Goal: Transaction & Acquisition: Purchase product/service

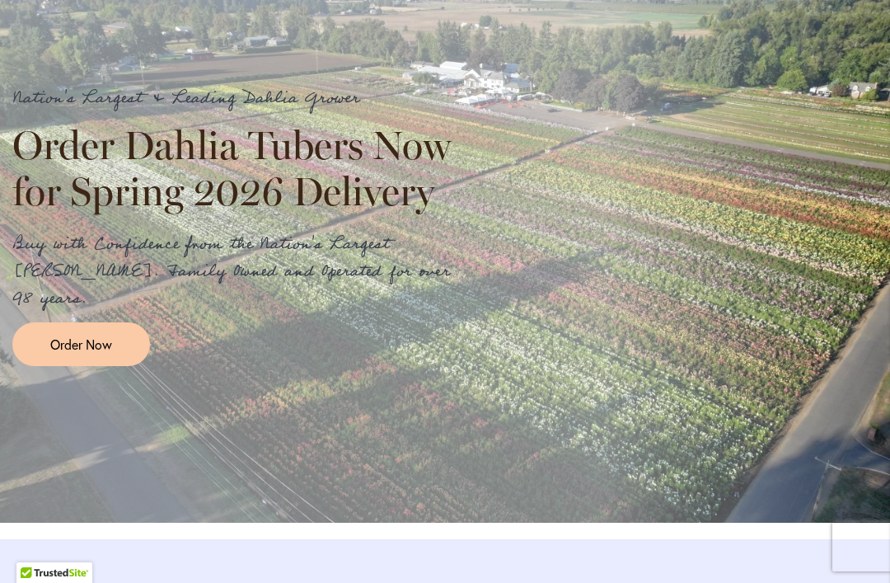
scroll to position [1962, 0]
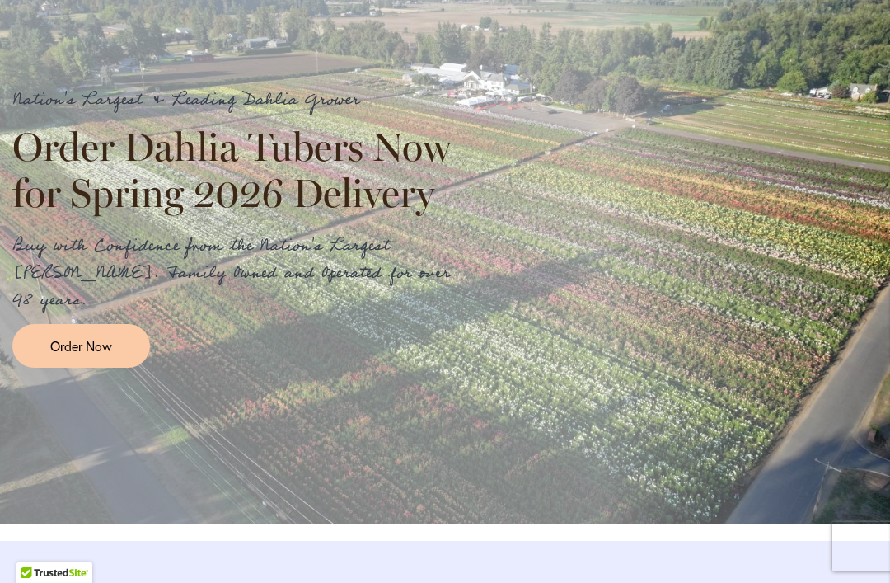
click at [68, 368] on link "Order Now" at bounding box center [81, 346] width 138 height 44
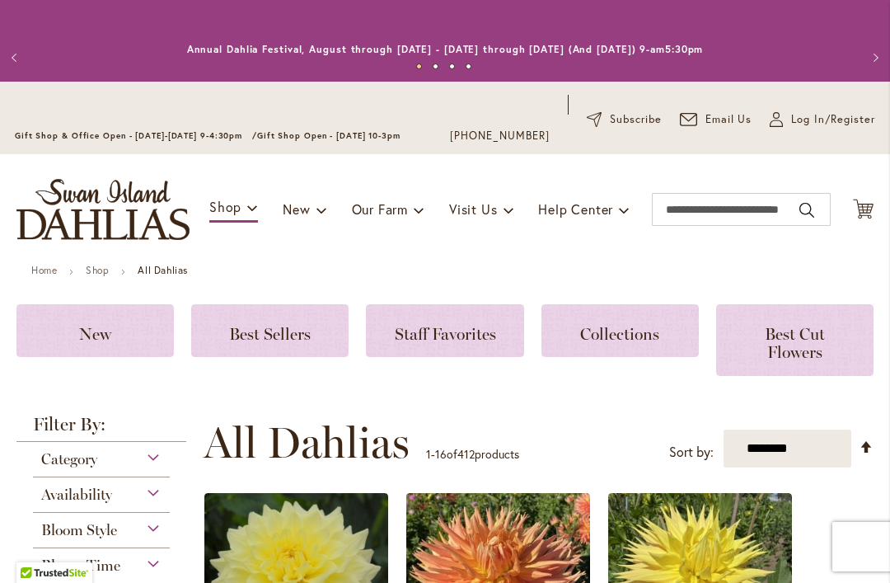
click at [608, 335] on span "Collections" at bounding box center [619, 334] width 79 height 20
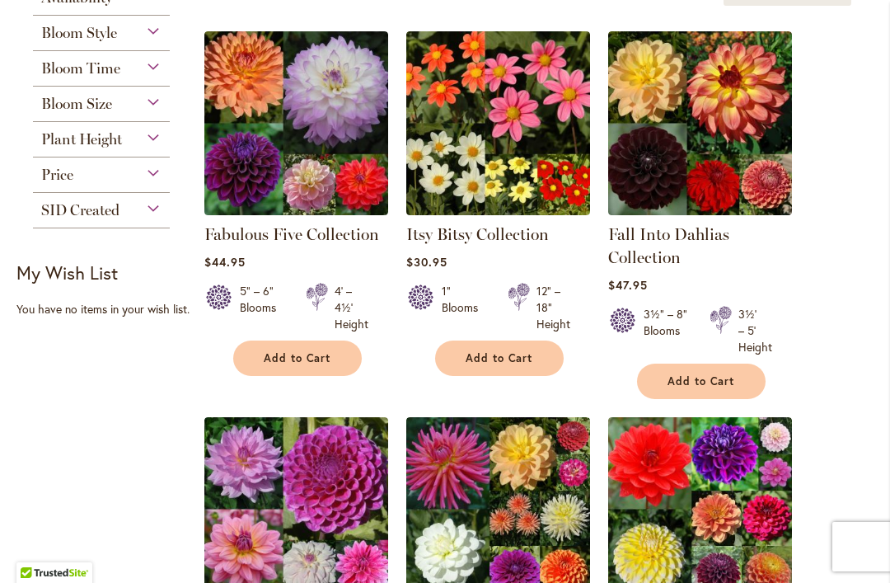
scroll to position [349, 0]
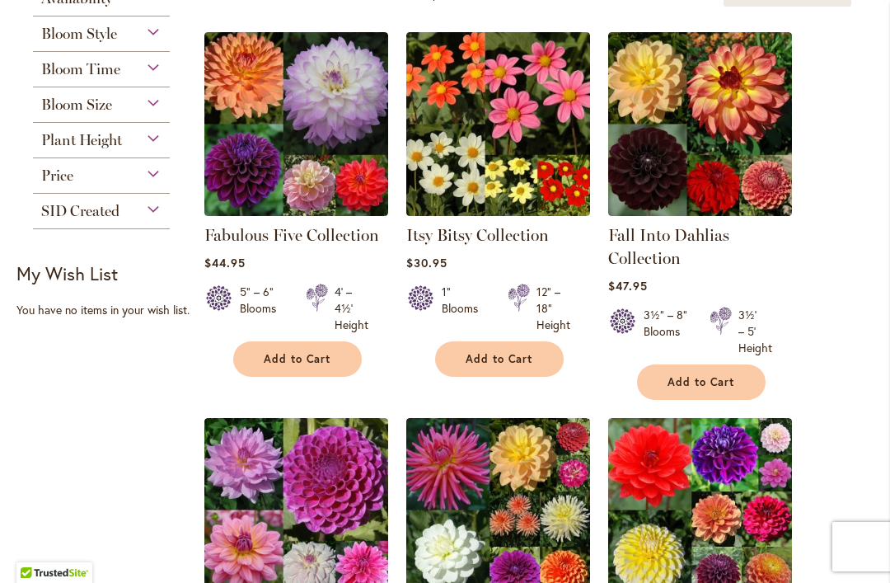
click at [293, 160] on img at bounding box center [296, 124] width 184 height 184
click at [304, 104] on img at bounding box center [296, 124] width 184 height 184
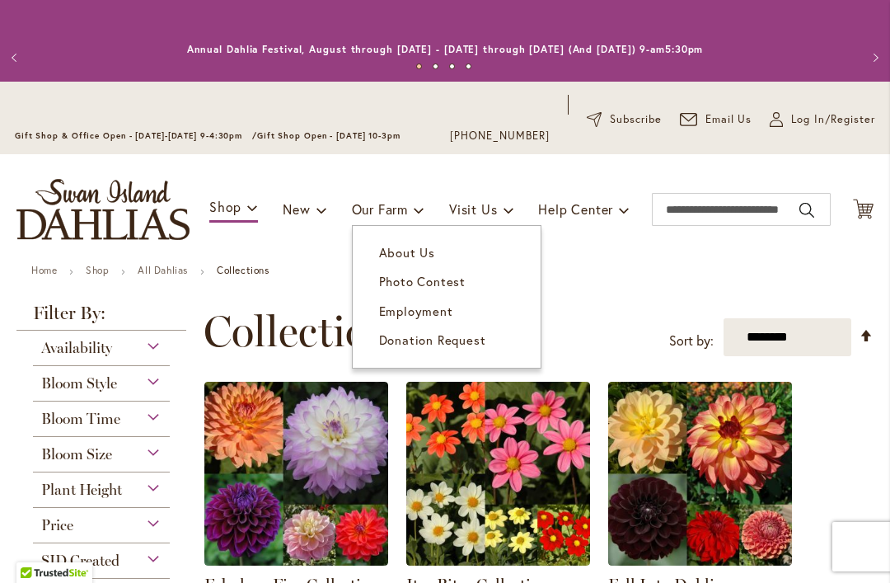
click at [444, 278] on span "Photo Contest" at bounding box center [422, 281] width 87 height 16
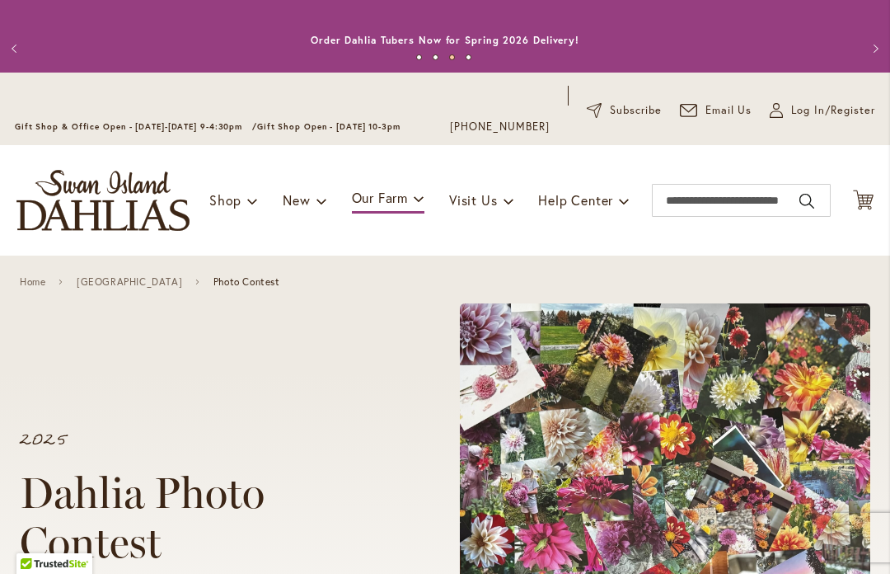
scroll to position [9, 0]
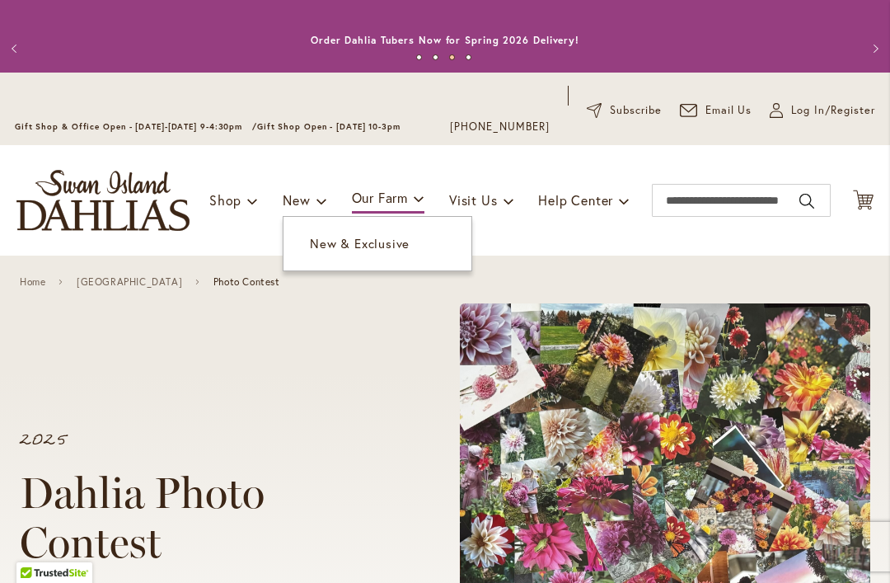
click at [329, 244] on span "New & Exclusive" at bounding box center [360, 243] width 100 height 16
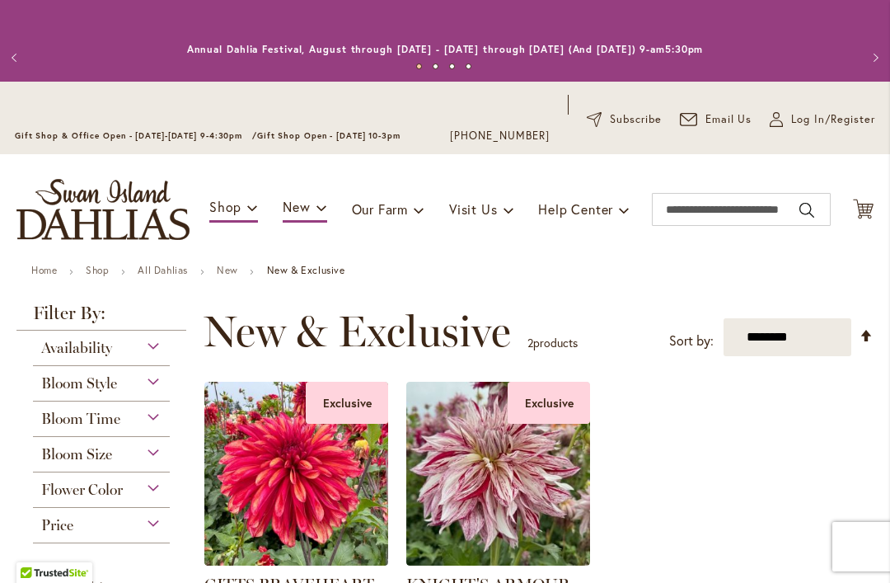
click at [44, 275] on link "Home" at bounding box center [44, 270] width 26 height 12
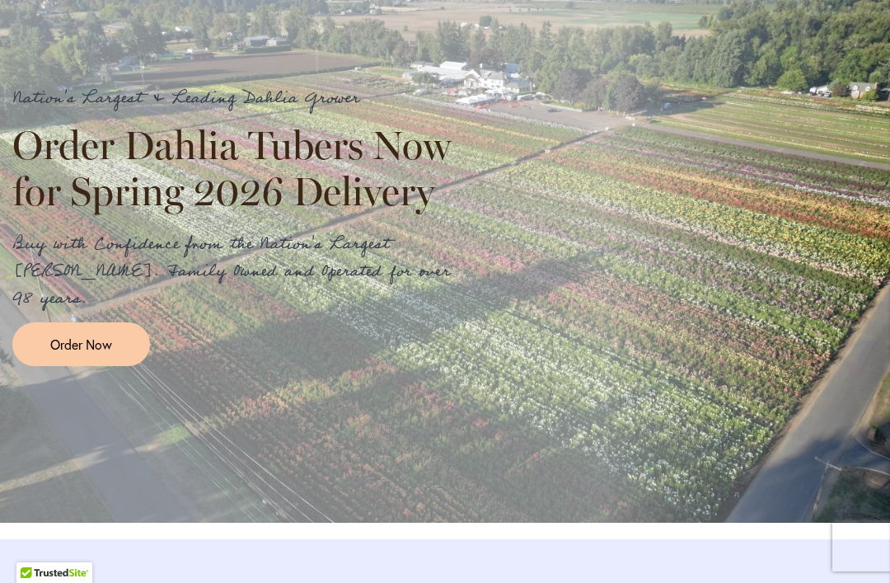
scroll to position [1962, 0]
